Goal: Task Accomplishment & Management: Use online tool/utility

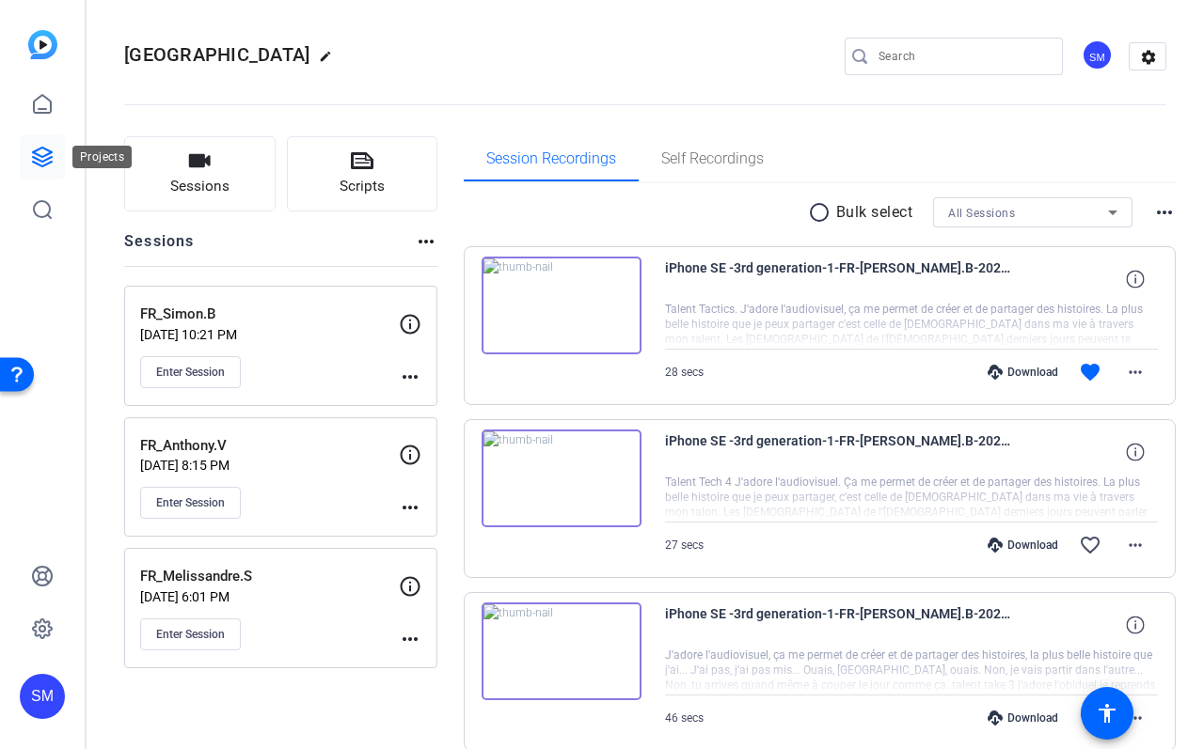
click at [45, 141] on link at bounding box center [42, 156] width 45 height 45
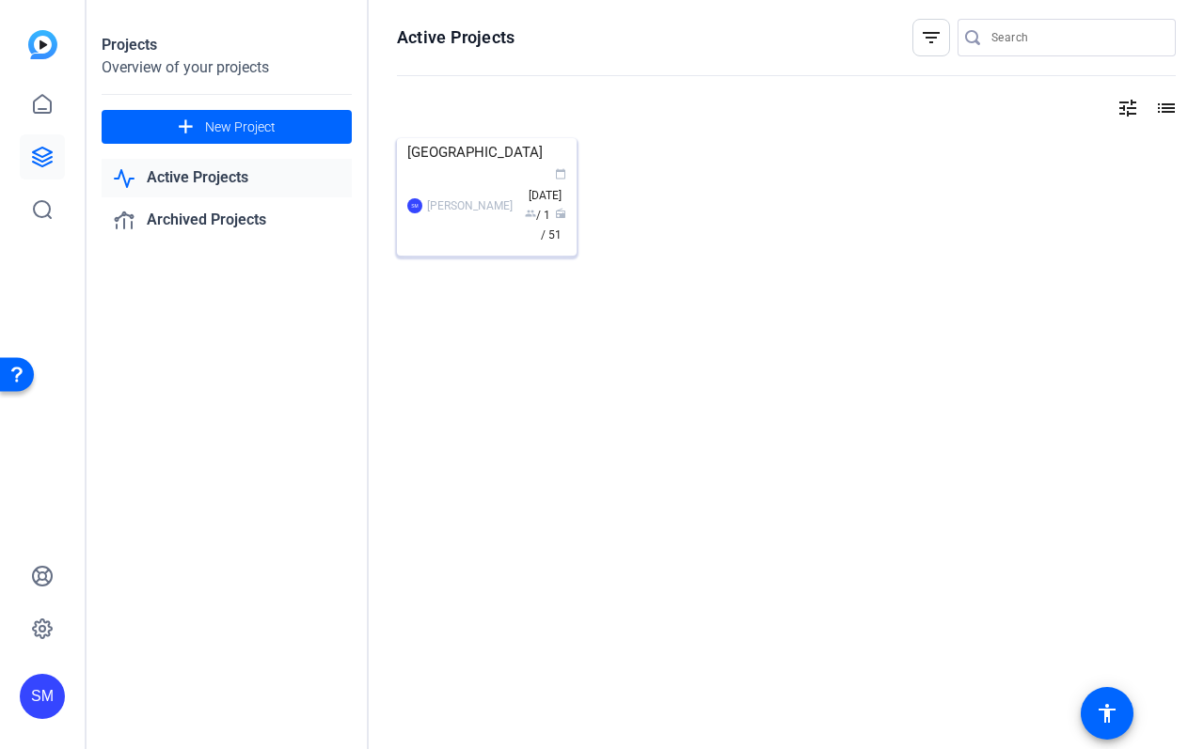
click at [457, 245] on div "SM [PERSON_NAME] calendar_today [DATE] group / 1 radio / 51" at bounding box center [486, 205] width 159 height 79
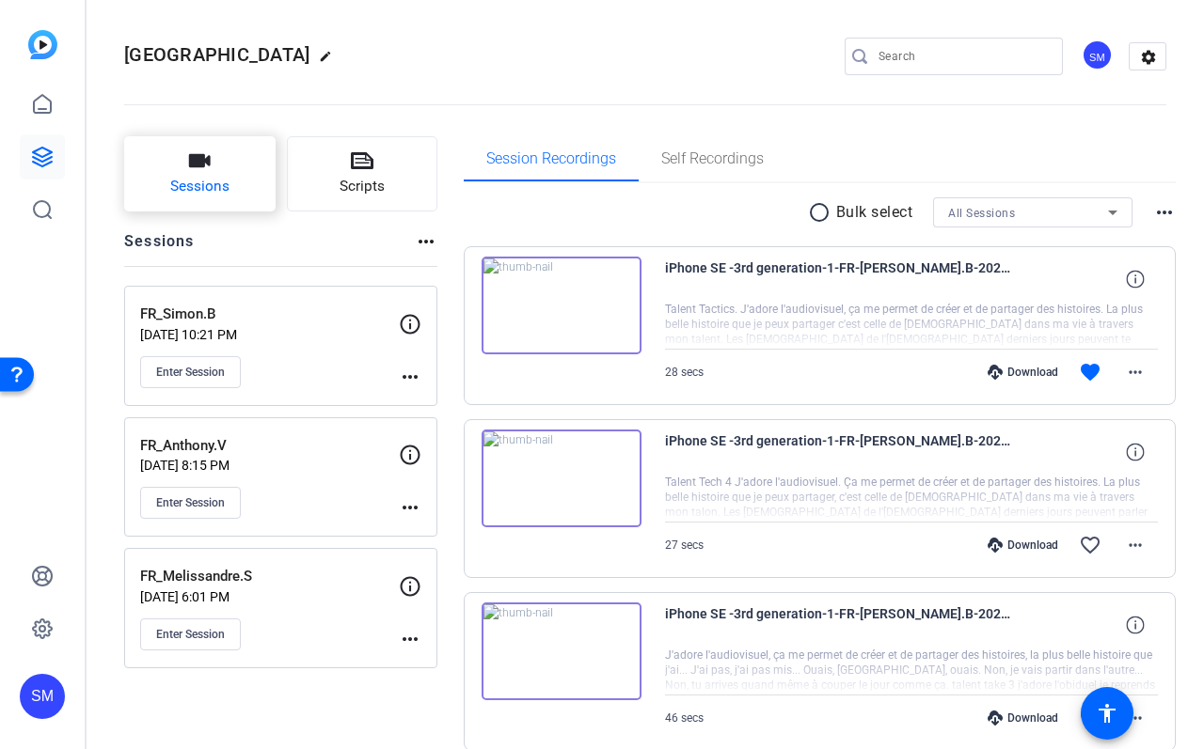
click at [206, 191] on span "Sessions" at bounding box center [199, 187] width 59 height 22
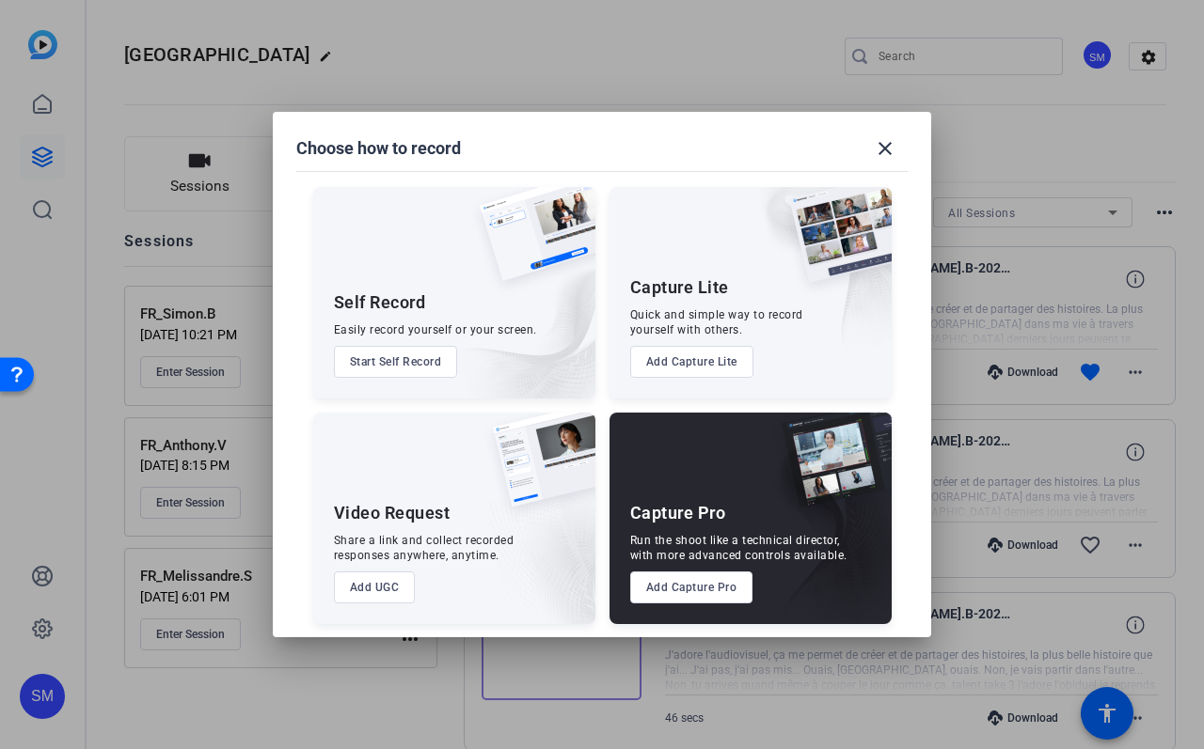
click at [708, 589] on button "Add Capture Pro" at bounding box center [691, 588] width 123 height 32
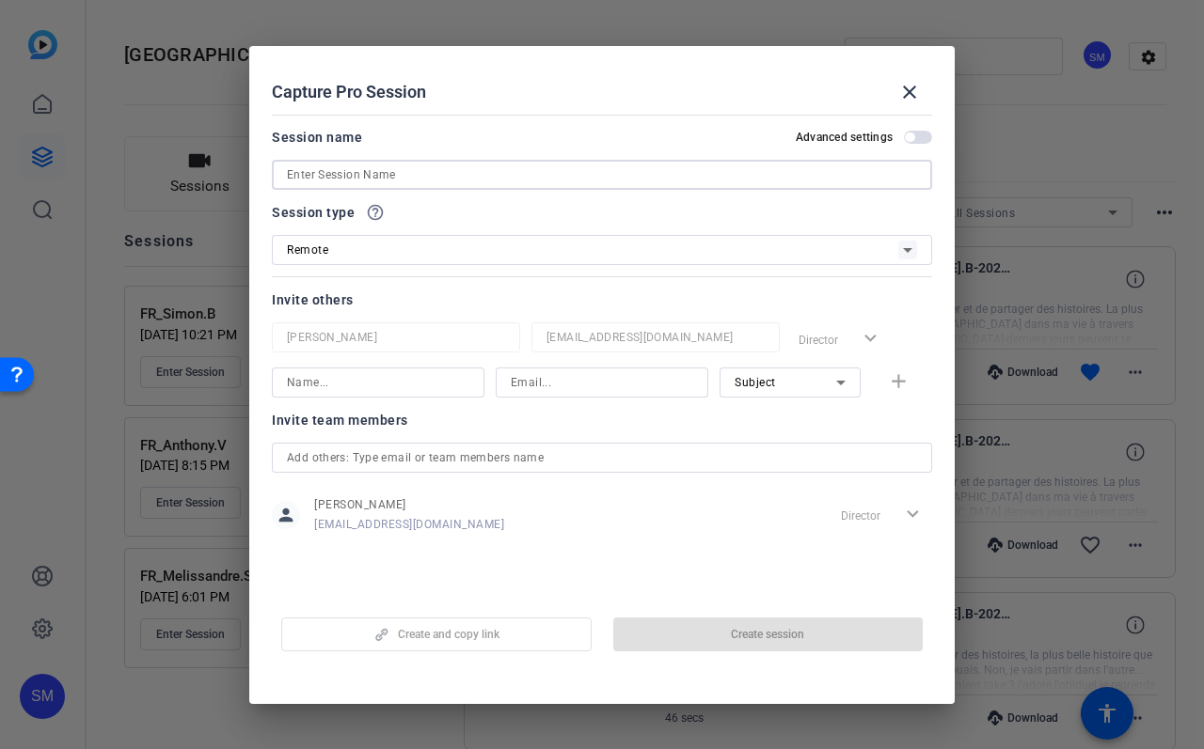
click at [322, 175] on input at bounding box center [602, 175] width 630 height 23
type input "F"
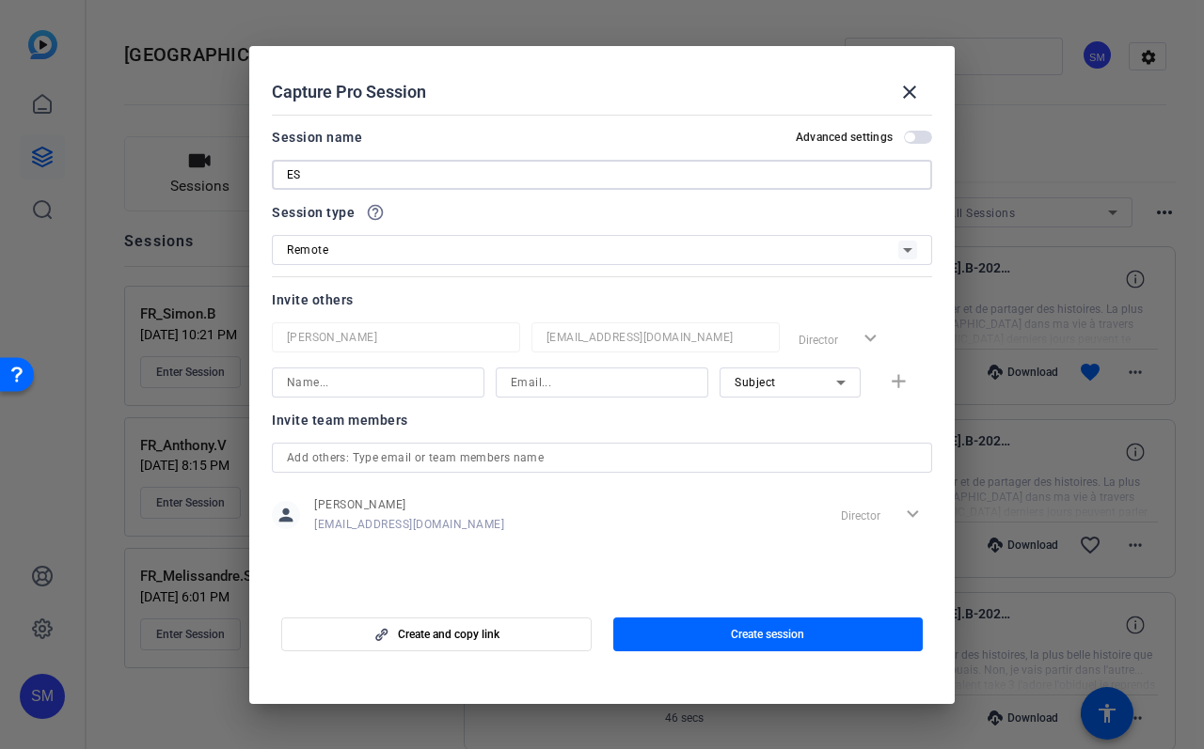
type input "E"
type input "SP_Gerardo.B"
click at [915, 139] on span "button" at bounding box center [918, 137] width 28 height 13
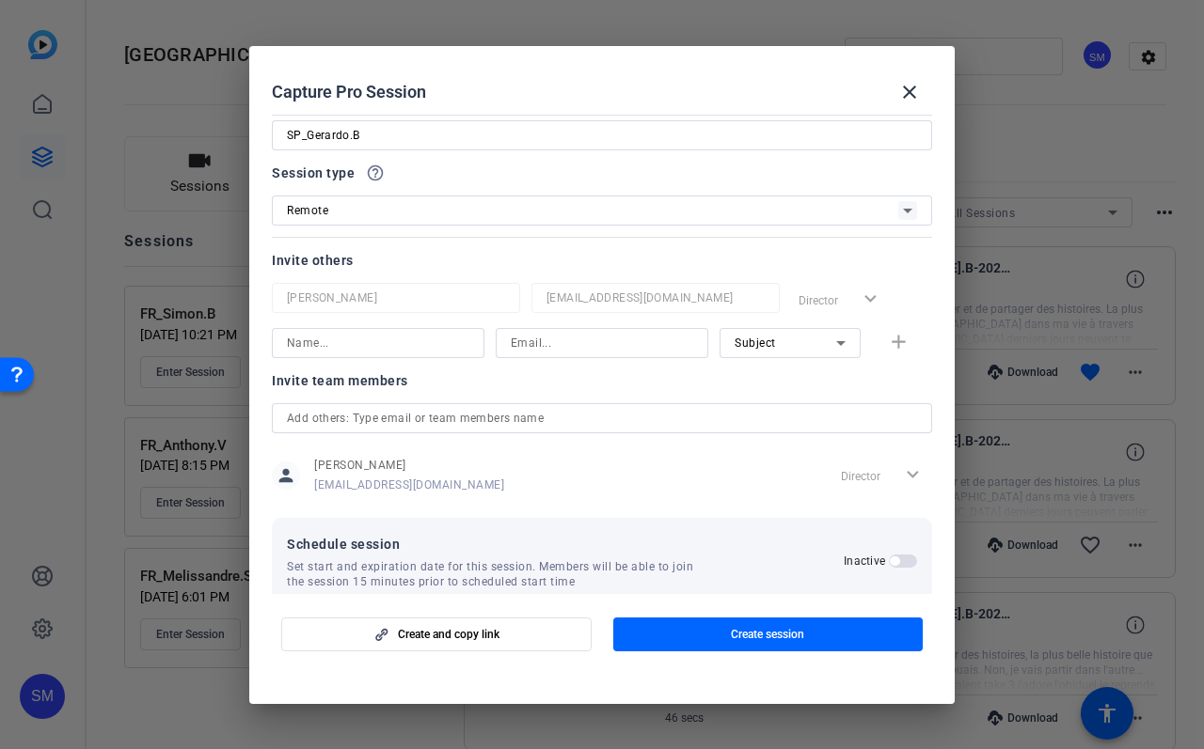
scroll to position [71, 0]
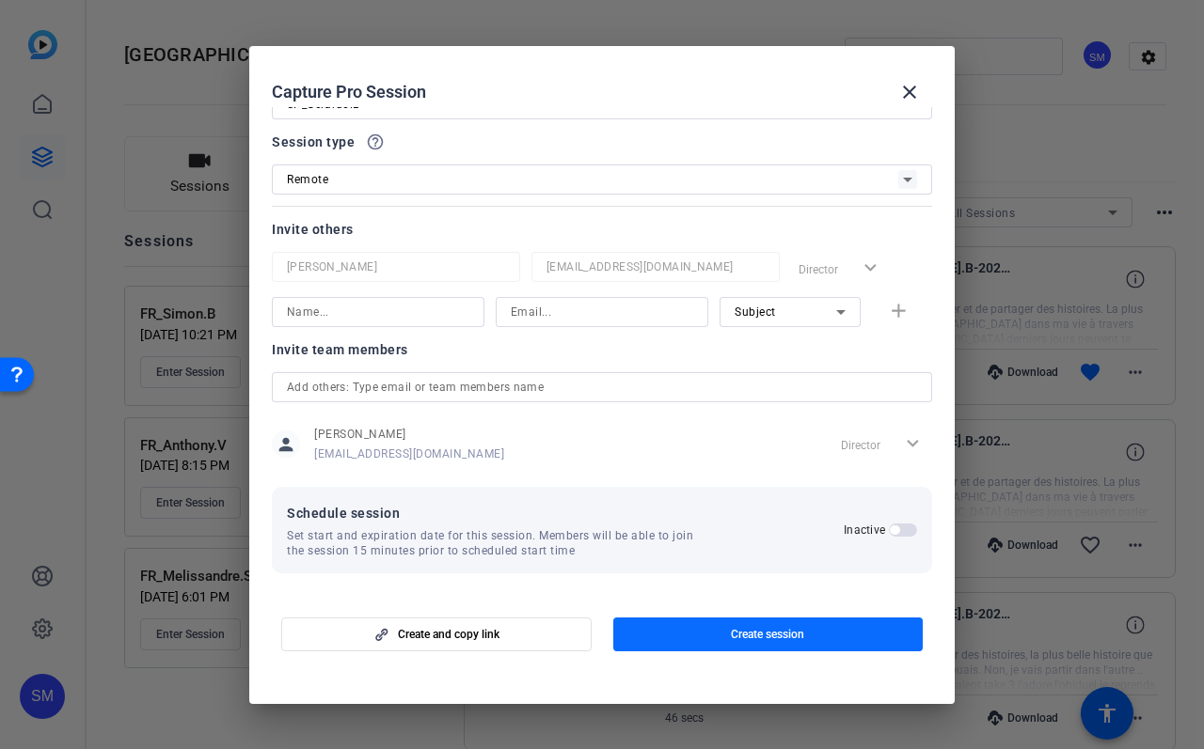
click at [723, 622] on span "button" at bounding box center [768, 634] width 310 height 45
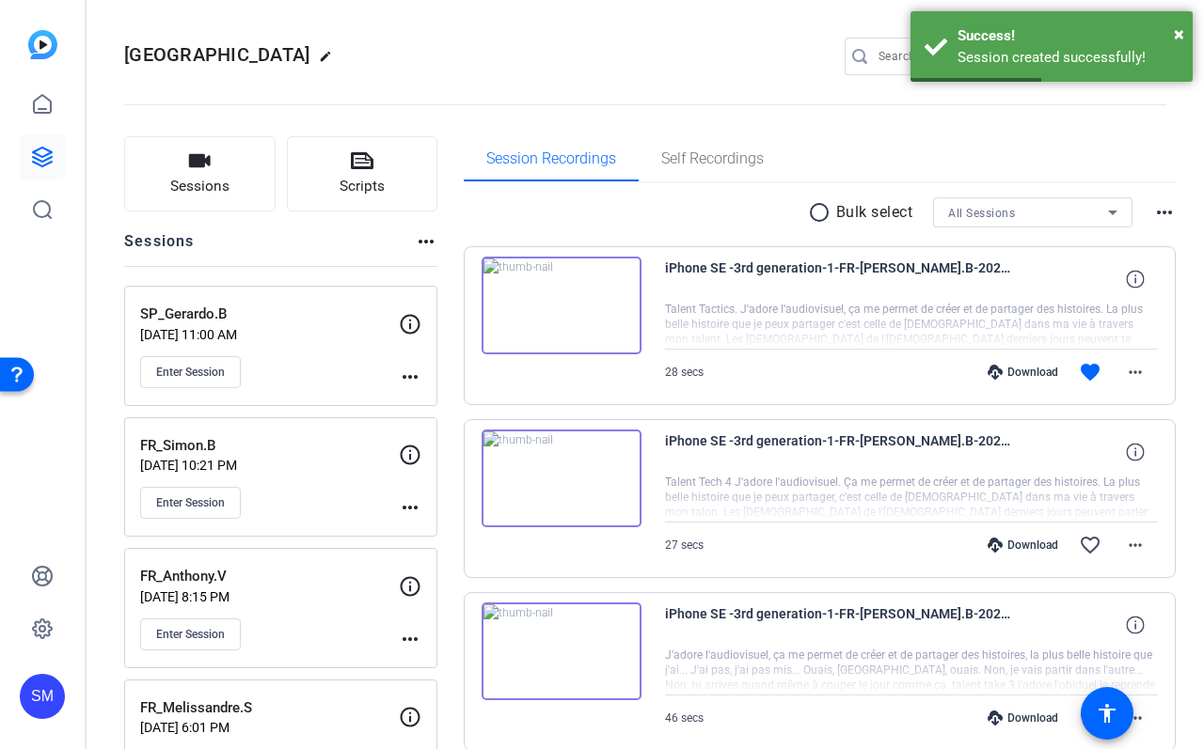
click at [407, 376] on mat-icon "more_horiz" at bounding box center [410, 377] width 23 height 23
click at [434, 396] on span "Edit Session" at bounding box center [457, 404] width 86 height 23
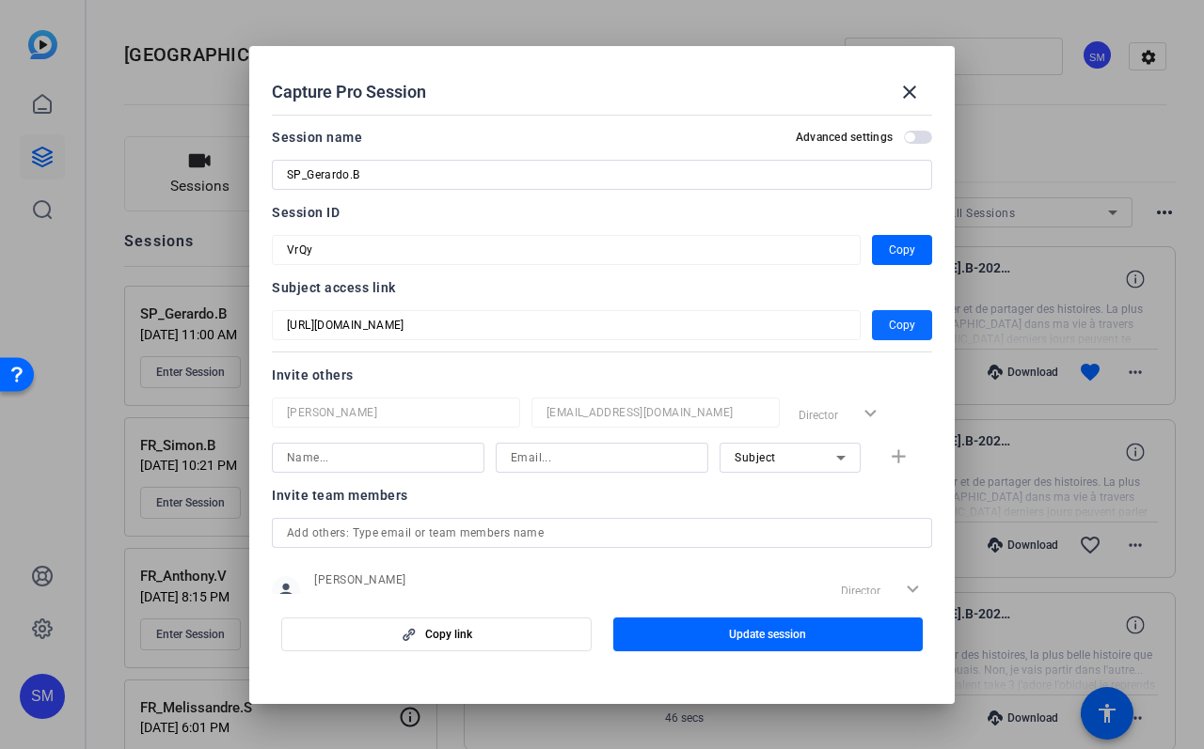
click at [910, 328] on span "Copy" at bounding box center [902, 325] width 26 height 23
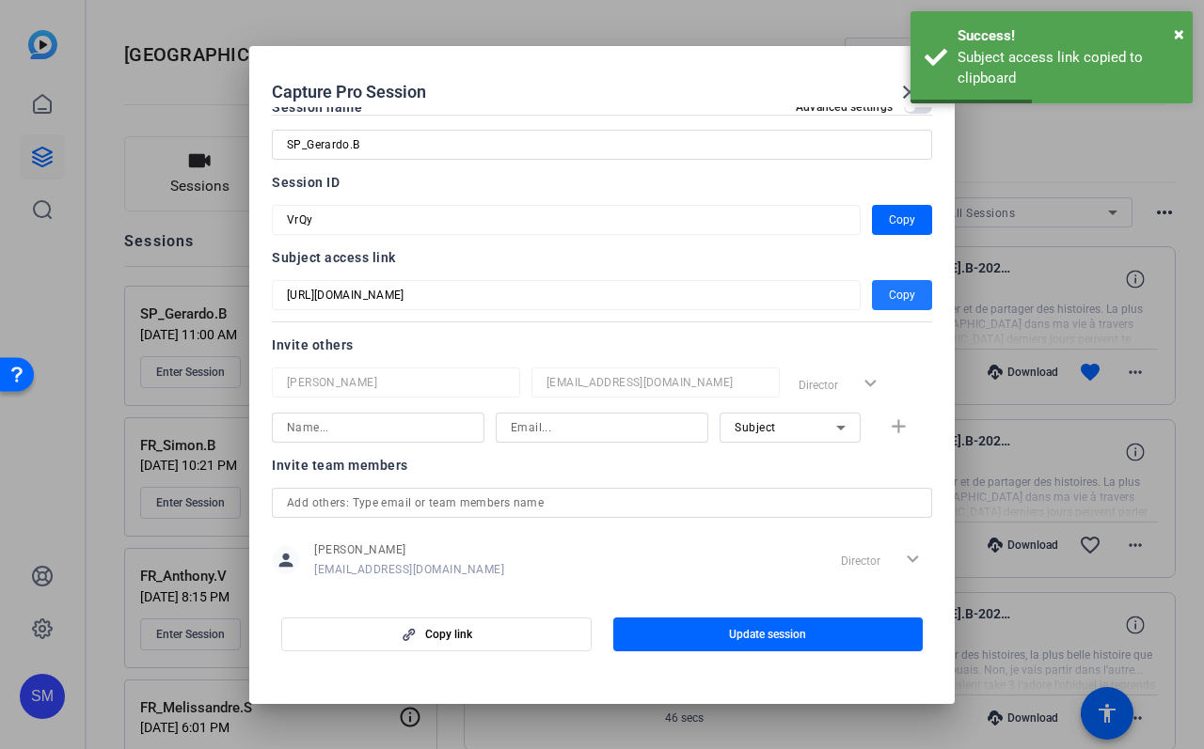
scroll to position [0, 0]
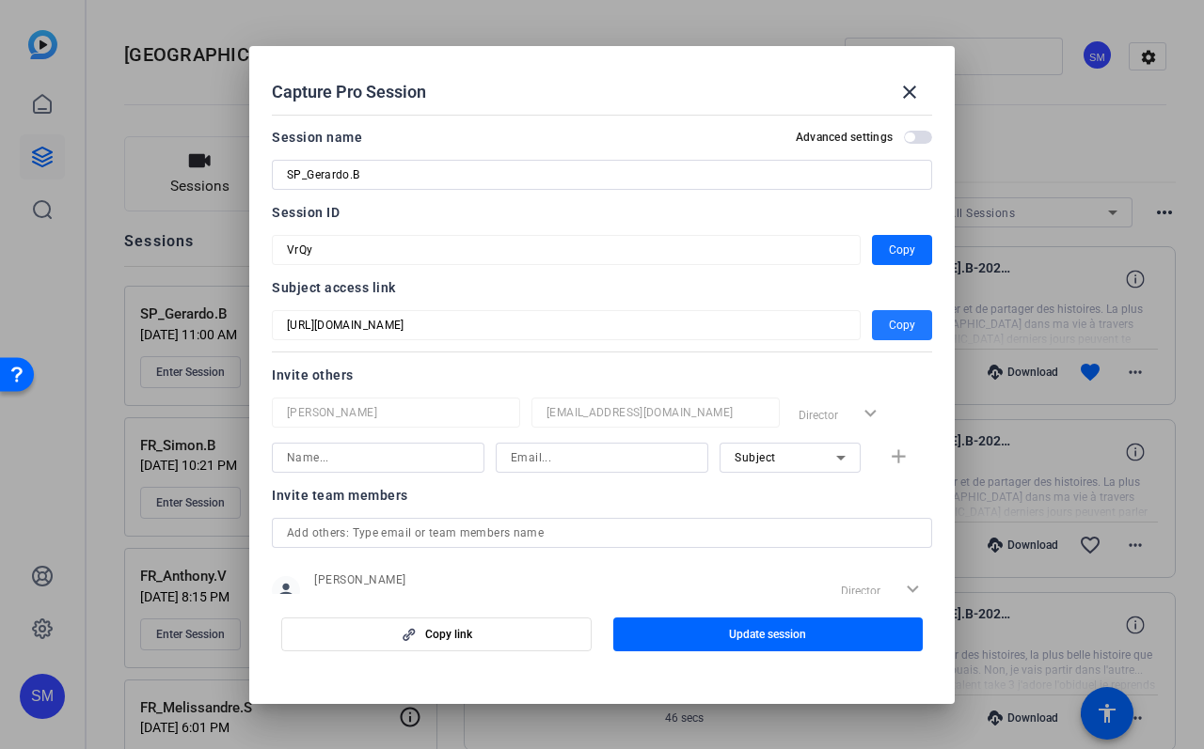
click at [921, 253] on span "button" at bounding box center [902, 250] width 60 height 45
